Goal: Find specific page/section: Find specific page/section

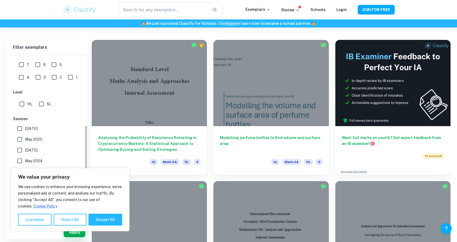
scroll to position [131, 0]
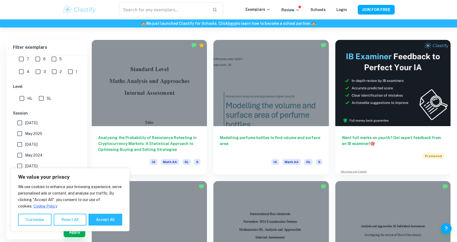
click at [23, 99] on input "HL" at bounding box center [21, 98] width 11 height 11
checkbox input "true"
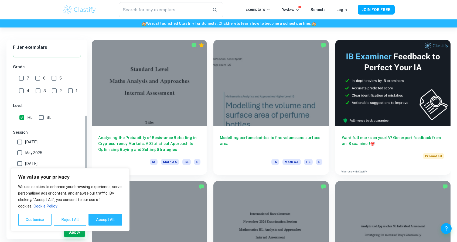
scroll to position [111, 0]
click at [106, 227] on div "We value your privacy We use cookies to enhance your browsing experience, serve…" at bounding box center [70, 199] width 119 height 63
click at [101, 221] on button "Accept All" at bounding box center [106, 220] width 34 height 12
checkbox input "true"
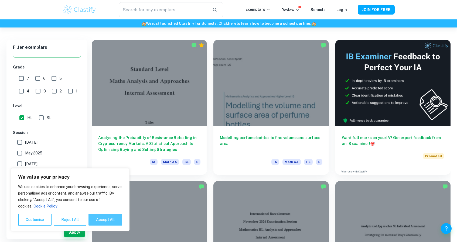
checkbox input "true"
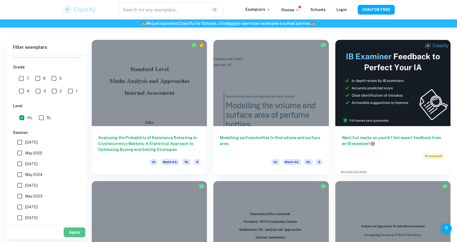
click at [72, 236] on button "Apply" at bounding box center [75, 233] width 22 height 10
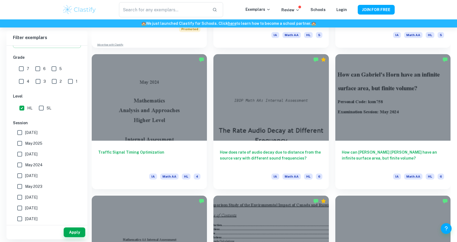
scroll to position [562, 0]
